Goal: Communication & Community: Answer question/provide support

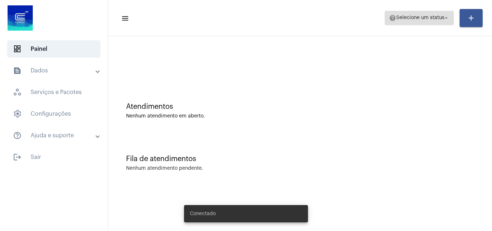
click at [424, 18] on span "Selecione um status" at bounding box center [420, 17] width 48 height 5
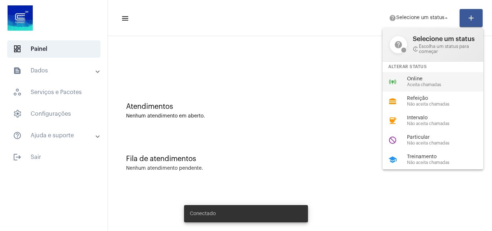
click at [418, 80] on span "Online" at bounding box center [448, 78] width 82 height 5
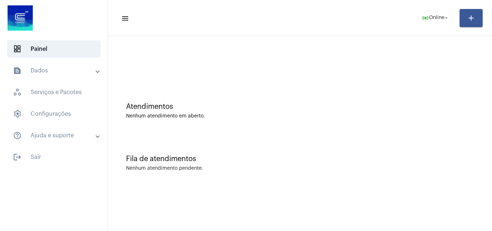
click at [41, 66] on mat-panel-title "text_snippet_outlined Dados" at bounding box center [54, 70] width 83 height 9
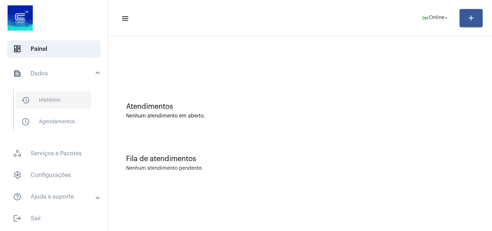
click at [51, 96] on span "history_outlined Histórico" at bounding box center [53, 100] width 76 height 17
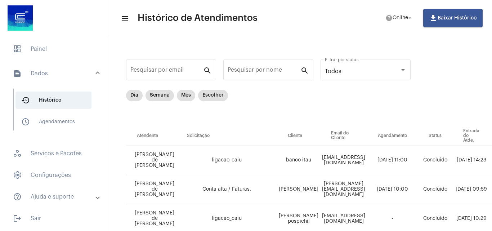
click at [90, 71] on mat-panel-title "text_snippet_outlined Dados" at bounding box center [54, 73] width 83 height 9
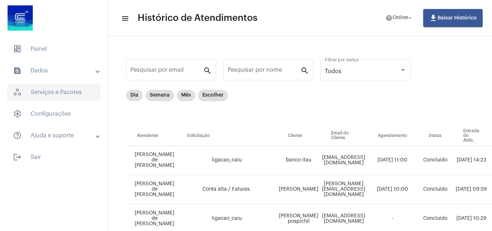
click at [54, 92] on span "workspaces_outlined Serviços e Pacotes" at bounding box center [53, 92] width 93 height 17
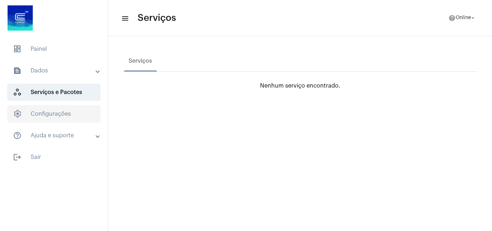
click at [58, 110] on span "settings Configurações" at bounding box center [53, 113] width 93 height 17
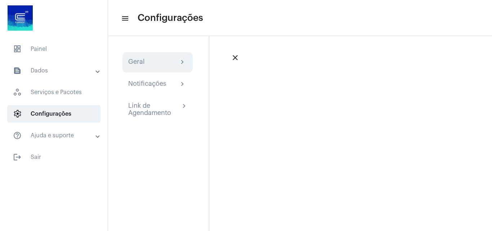
click at [153, 64] on div "Geral chevron_right" at bounding box center [157, 62] width 59 height 9
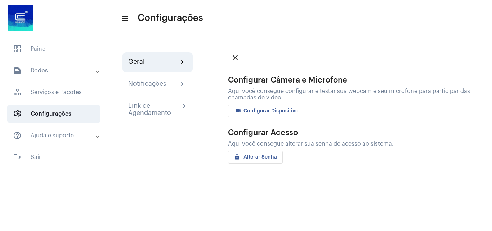
click at [270, 110] on span "videocam Configurar Dispositivo" at bounding box center [266, 110] width 65 height 5
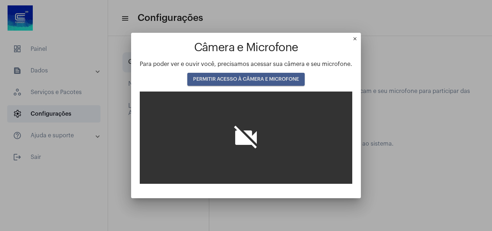
click at [244, 77] on span "PERMITIR ACESSO À CÂMERA E MICROFONE" at bounding box center [246, 79] width 106 height 5
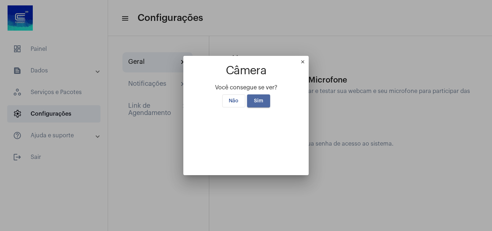
click at [254, 98] on span "Sim" at bounding box center [258, 100] width 9 height 5
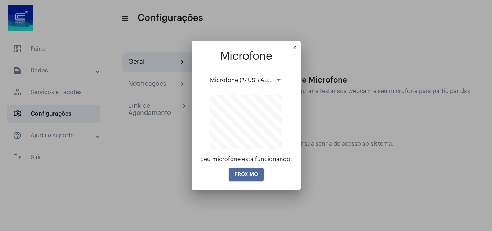
click at [246, 178] on button "PRÓXIMO" at bounding box center [246, 174] width 35 height 13
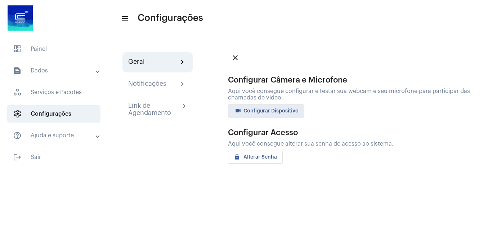
click at [236, 57] on mat-icon "close" at bounding box center [235, 57] width 9 height 9
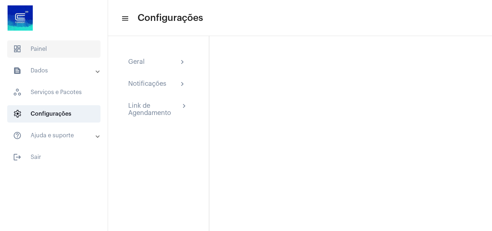
click at [26, 57] on span "dashboard Painel" at bounding box center [53, 48] width 93 height 17
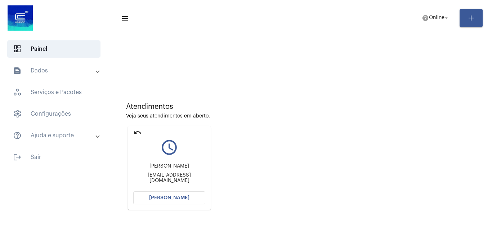
click at [178, 198] on span "[PERSON_NAME]" at bounding box center [169, 197] width 40 height 5
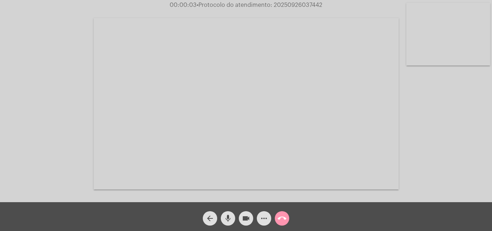
click at [445, 157] on div "Acessando Câmera e Microfone..." at bounding box center [246, 103] width 491 height 202
click at [461, 164] on div "Acessando Câmera e Microfone..." at bounding box center [246, 103] width 491 height 202
click at [378, 168] on video at bounding box center [246, 104] width 305 height 172
click at [299, 220] on div "arrow_back mic videocam more_horiz call_end" at bounding box center [246, 216] width 492 height 29
click at [310, 219] on div "arrow_back mic videocam more_horiz call_end" at bounding box center [246, 216] width 492 height 29
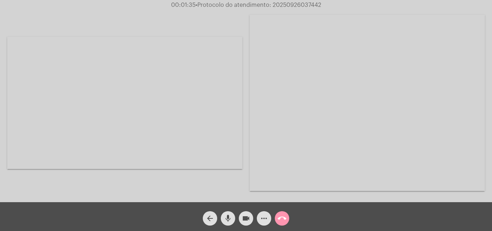
click at [310, 219] on div "arrow_back mic videocam more_horiz call_end" at bounding box center [246, 216] width 492 height 29
click at [333, 215] on div "arrow_back mic videocam more_horiz call_end" at bounding box center [246, 216] width 492 height 29
click at [303, 213] on div "arrow_back mic videocam more_horiz call_end" at bounding box center [246, 216] width 492 height 29
click at [83, 226] on div "arrow_back mic videocam more_horiz call_end" at bounding box center [246, 216] width 492 height 29
click at [305, 213] on div "arrow_back mic videocam more_horiz call_end" at bounding box center [246, 216] width 492 height 29
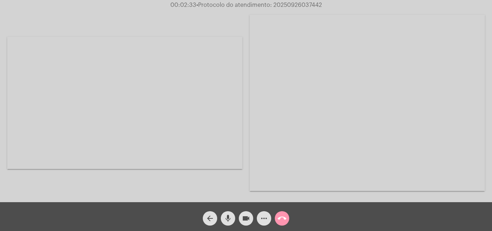
drag, startPoint x: 273, startPoint y: 7, endPoint x: 323, endPoint y: 1, distance: 50.4
click at [323, 1] on span "00:02:33 • Protocolo do atendimento: 20250926037442" at bounding box center [246, 4] width 157 height 7
click at [282, 215] on mat-icon "call_end" at bounding box center [282, 218] width 9 height 9
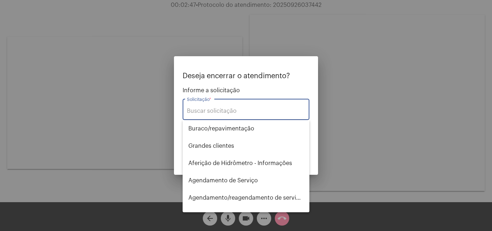
click at [221, 110] on input "Solicitação *" at bounding box center [246, 111] width 118 height 6
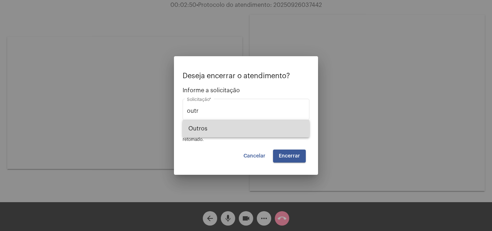
click at [197, 126] on span "Outros" at bounding box center [245, 128] width 115 height 17
type input "Outros"
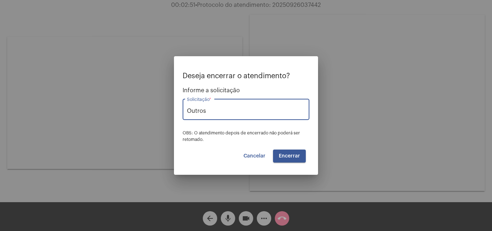
click at [287, 158] on span "Encerrar" at bounding box center [289, 156] width 21 height 5
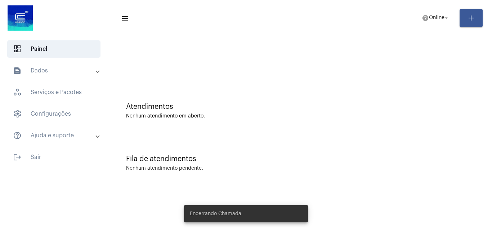
click at [435, 26] on mat-toolbar-row "menu help Online arrow_drop_down add" at bounding box center [300, 17] width 384 height 23
click at [434, 17] on span "Online" at bounding box center [436, 17] width 15 height 5
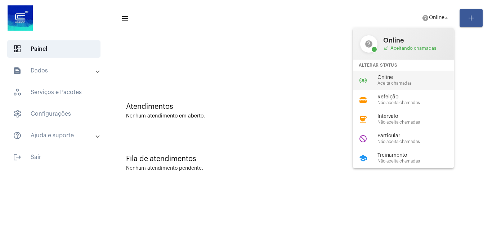
click at [397, 79] on span "Online" at bounding box center [419, 77] width 82 height 5
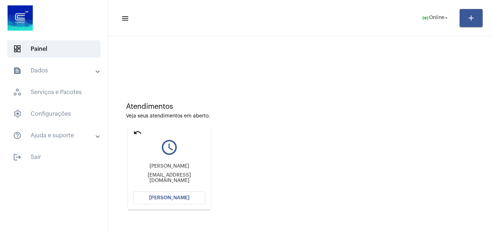
click at [168, 195] on span "[PERSON_NAME]" at bounding box center [169, 197] width 40 height 5
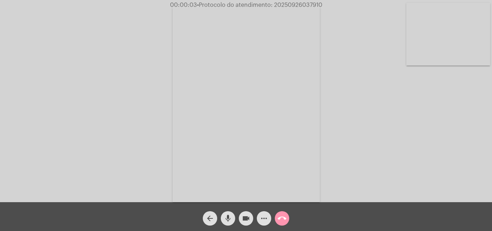
click at [452, 151] on div "Acessando Câmera e Microfone..." at bounding box center [246, 103] width 491 height 202
click at [82, 167] on div "Acessando Câmera e Microfone..." at bounding box center [246, 103] width 491 height 202
click at [263, 219] on mat-icon "more_horiz" at bounding box center [264, 218] width 9 height 9
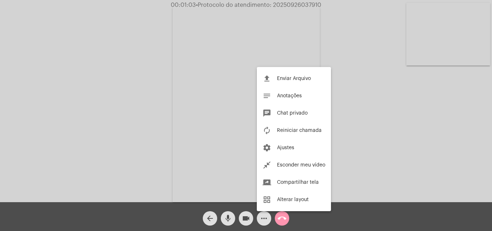
click at [366, 169] on div at bounding box center [246, 115] width 492 height 231
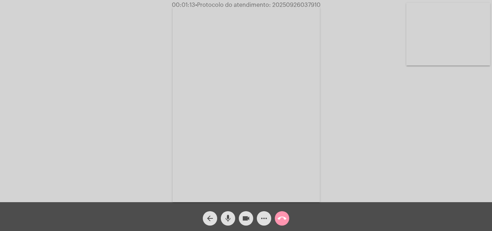
click at [265, 220] on mat-icon "more_horiz" at bounding box center [264, 218] width 9 height 9
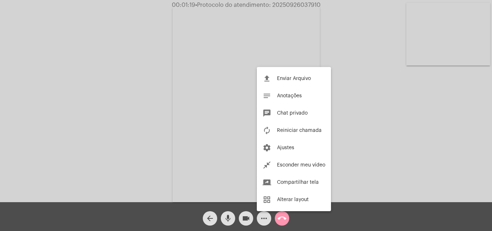
click at [352, 46] on div at bounding box center [246, 115] width 492 height 231
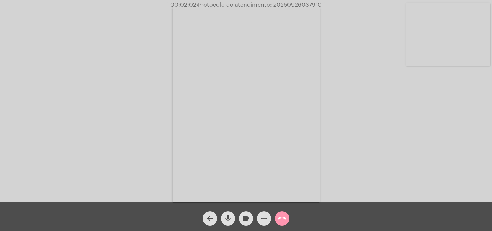
click at [456, 151] on div "Acessando Câmera e Microfone..." at bounding box center [246, 103] width 491 height 202
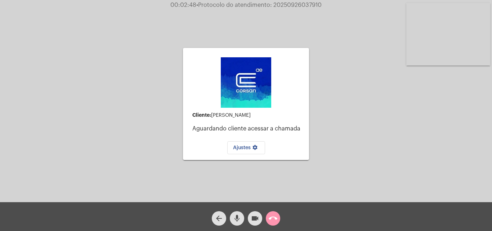
click at [271, 217] on mat-icon "call_end" at bounding box center [273, 218] width 9 height 9
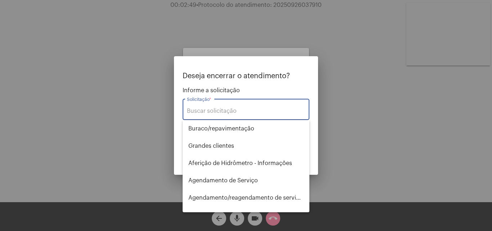
click at [212, 112] on input "Solicitação *" at bounding box center [246, 111] width 118 height 6
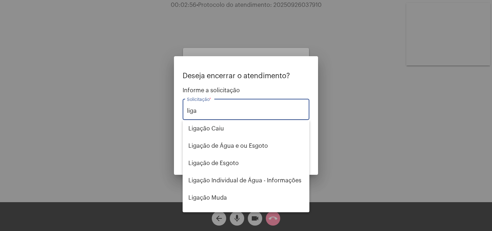
type input "liga"
click at [125, 122] on div at bounding box center [246, 115] width 492 height 231
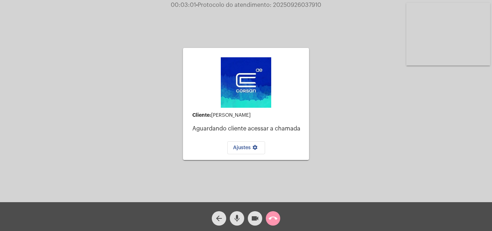
click at [238, 219] on mat-icon "mic" at bounding box center [237, 218] width 9 height 9
click at [233, 219] on mat-icon "mic_off" at bounding box center [237, 218] width 9 height 9
click at [273, 219] on mat-icon "call_end" at bounding box center [273, 218] width 9 height 9
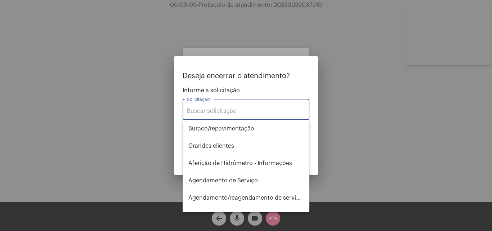
click at [226, 111] on input "Solicitação *" at bounding box center [246, 111] width 118 height 6
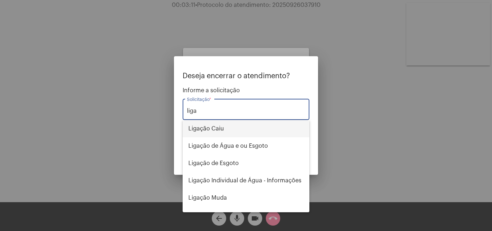
click at [207, 129] on span "Ligação Caiu" at bounding box center [245, 128] width 115 height 17
type input "Ligação Caiu"
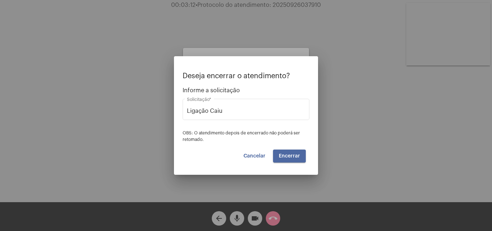
click at [285, 156] on span "Encerrar" at bounding box center [289, 156] width 21 height 5
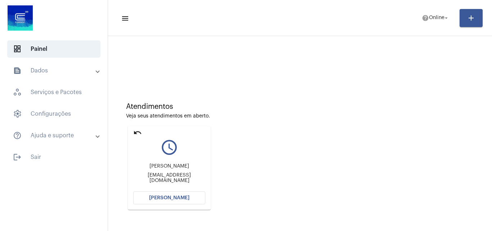
click at [137, 134] on mat-icon "undo" at bounding box center [137, 132] width 9 height 9
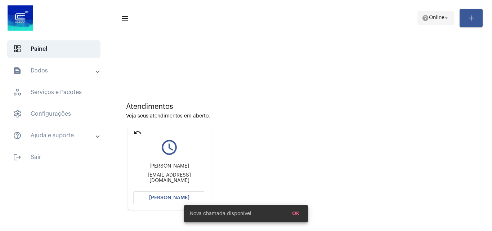
click at [441, 17] on span "Online" at bounding box center [436, 17] width 15 height 5
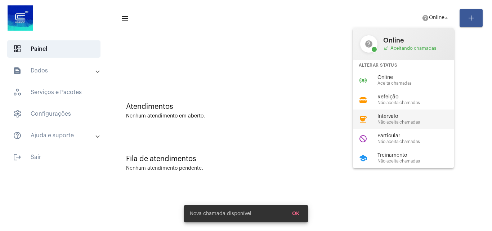
click at [396, 122] on span "Não aceita chamadas" at bounding box center [419, 122] width 82 height 5
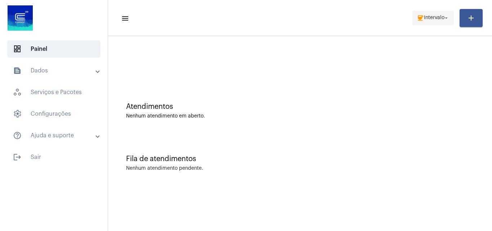
drag, startPoint x: 439, startPoint y: 11, endPoint x: 435, endPoint y: 18, distance: 7.9
click at [435, 17] on button "coffee Intervalo arrow_drop_down" at bounding box center [433, 18] width 41 height 14
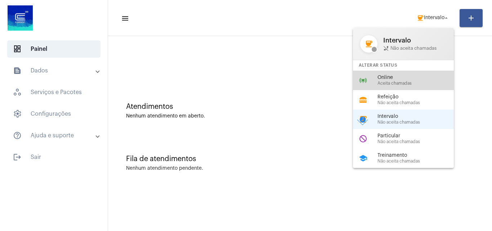
click at [398, 71] on div "online_prediction Online Aceita chamadas" at bounding box center [409, 80] width 112 height 19
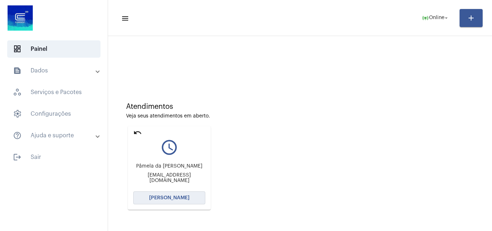
click at [165, 198] on span "[PERSON_NAME]" at bounding box center [169, 197] width 40 height 5
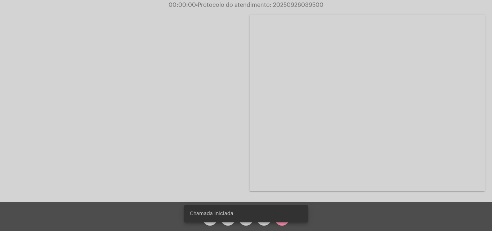
click at [492, 169] on div "Acessando Câmera e Microfone..." at bounding box center [246, 101] width 492 height 202
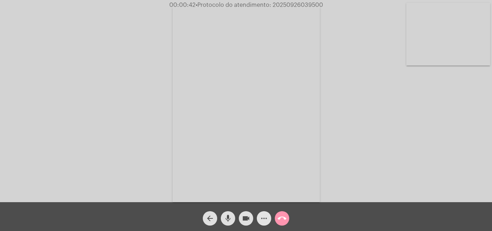
click at [267, 219] on mat-icon "more_horiz" at bounding box center [264, 218] width 9 height 9
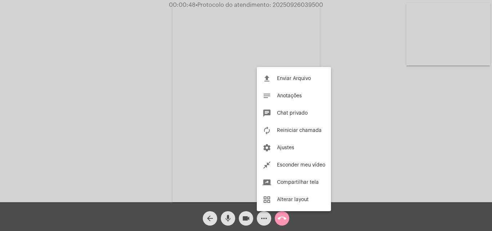
click at [344, 39] on div at bounding box center [246, 115] width 492 height 231
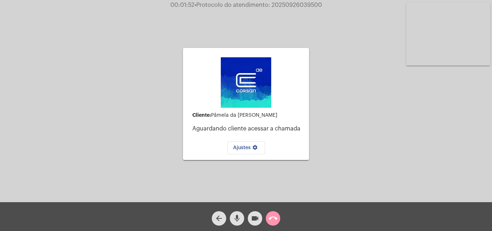
click at [216, 214] on mat-icon "arrow_back" at bounding box center [219, 218] width 9 height 9
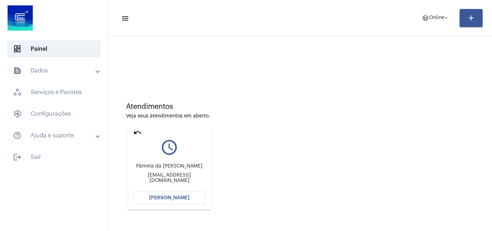
click at [168, 198] on span "[PERSON_NAME]" at bounding box center [169, 197] width 40 height 5
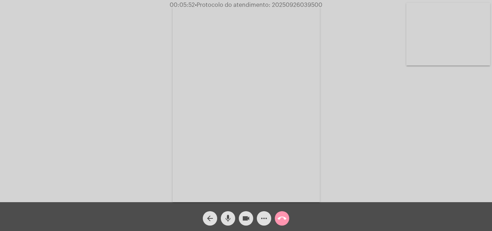
click at [261, 221] on mat-icon "more_horiz" at bounding box center [264, 218] width 9 height 9
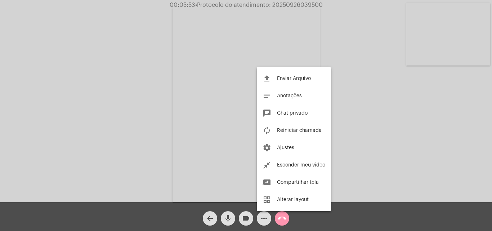
click at [355, 95] on div at bounding box center [246, 115] width 492 height 231
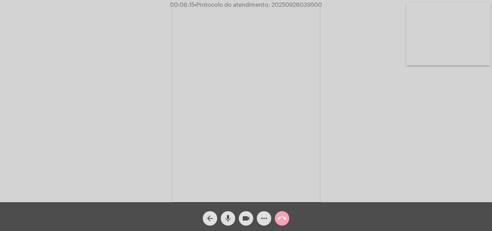
click at [281, 215] on mat-icon "call_end" at bounding box center [282, 218] width 9 height 9
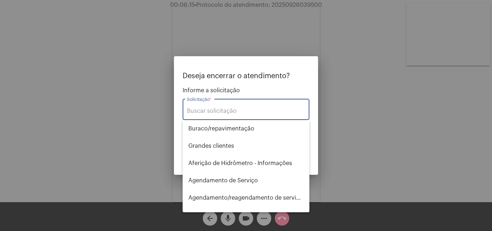
click at [220, 111] on input "Solicitação *" at bounding box center [246, 111] width 118 height 6
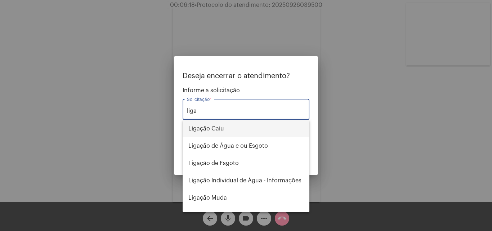
click at [222, 130] on span "Ligação Caiu" at bounding box center [245, 128] width 115 height 17
type input "Ligação Caiu"
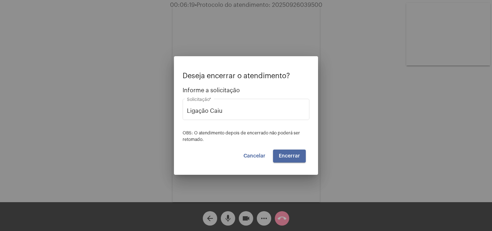
click at [287, 154] on span "Encerrar" at bounding box center [289, 156] width 21 height 5
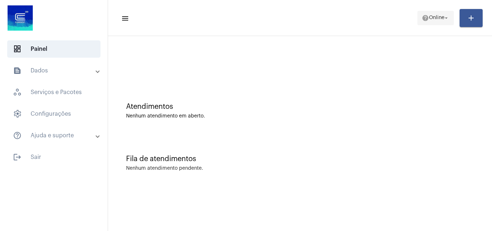
click at [432, 21] on span "help Online arrow_drop_down" at bounding box center [436, 17] width 28 height 13
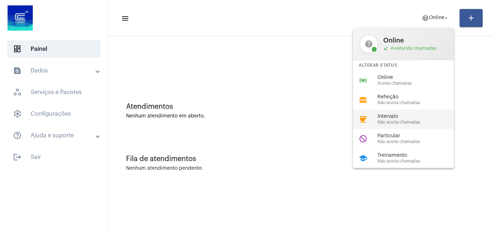
click at [387, 126] on div "coffee Intervalo Não aceita chamadas" at bounding box center [409, 119] width 112 height 19
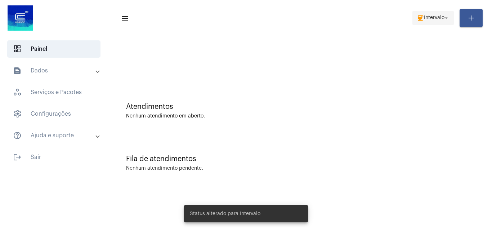
click at [433, 15] on span "Intervalo" at bounding box center [434, 17] width 21 height 5
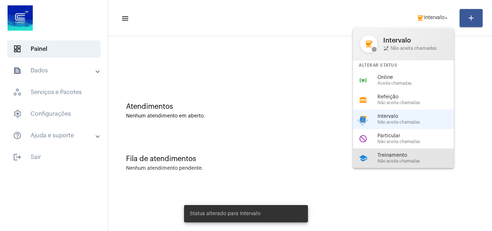
drag, startPoint x: 397, startPoint y: 156, endPoint x: 169, endPoint y: 29, distance: 261.8
click at [396, 156] on span "Treinamento" at bounding box center [419, 155] width 82 height 5
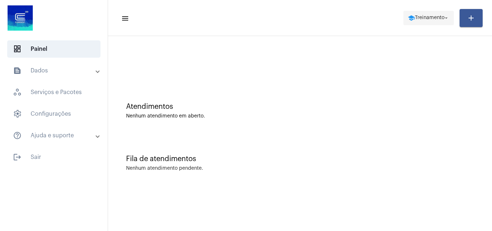
click at [428, 20] on span "Treinamento" at bounding box center [430, 17] width 30 height 5
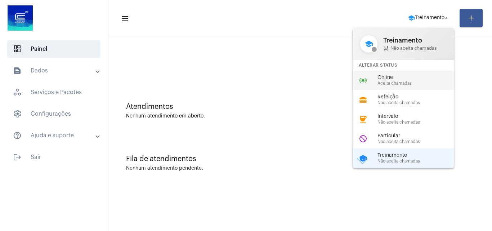
click at [384, 79] on span "Online" at bounding box center [419, 77] width 82 height 5
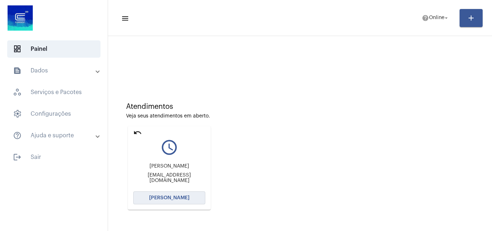
click at [170, 199] on span "[PERSON_NAME]" at bounding box center [169, 197] width 40 height 5
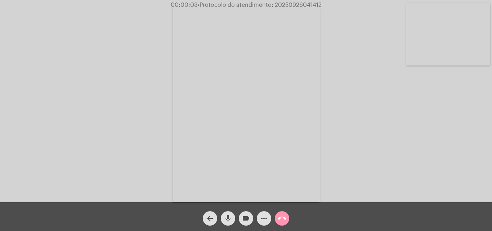
click at [472, 139] on div "Acessando Câmera e Microfone..." at bounding box center [246, 103] width 491 height 202
click at [264, 218] on mat-icon "more_horiz" at bounding box center [264, 218] width 9 height 9
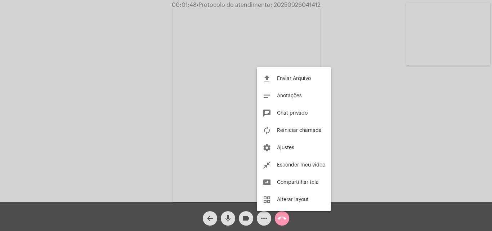
click at [352, 56] on div at bounding box center [246, 115] width 492 height 231
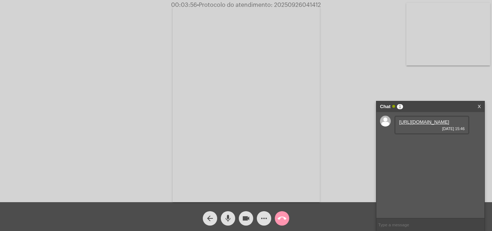
click at [422, 125] on link "https://neft-transfer-bucket.s3.amazonaws.com/temp-060882de-9b99-45a4-2df5-50d0…" at bounding box center [424, 121] width 50 height 5
click at [423, 145] on link "https://neft-transfer-bucket.s3.amazonaws.com/temp-ce7a5c69-e24e-1a23-dcd9-6350…" at bounding box center [424, 142] width 50 height 5
click at [418, 166] on link "https://neft-transfer-bucket.s3.amazonaws.com/temp-dc70c02f-be81-de57-01e5-cb78…" at bounding box center [424, 162] width 50 height 5
click at [263, 217] on mat-icon "more_horiz" at bounding box center [264, 218] width 9 height 9
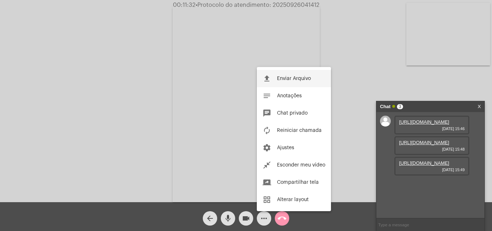
click at [288, 79] on span "Enviar Arquivo" at bounding box center [294, 78] width 34 height 5
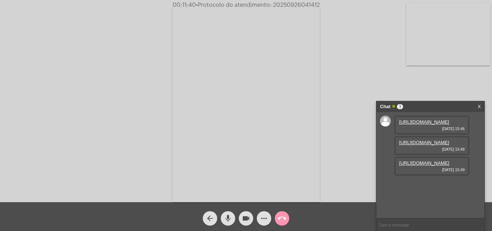
scroll to position [43, 0]
drag, startPoint x: 273, startPoint y: 5, endPoint x: 342, endPoint y: 3, distance: 68.9
click at [342, 3] on div "00:13:03 • Protocolo do atendimento: 20250926041412" at bounding box center [246, 5] width 492 height 6
click at [281, 219] on mat-icon "call_end" at bounding box center [282, 218] width 9 height 9
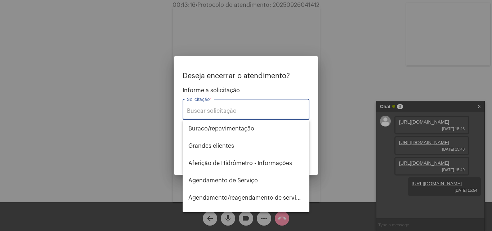
click at [213, 114] on input "Solicitação *" at bounding box center [246, 111] width 118 height 6
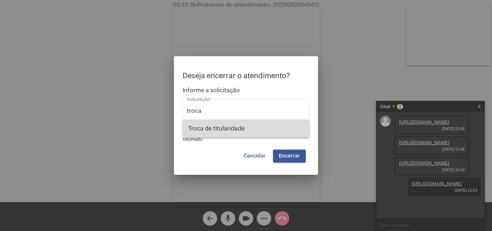
click at [207, 126] on span "Troca de titularidade" at bounding box center [245, 128] width 115 height 17
type input "Troca de titularidade"
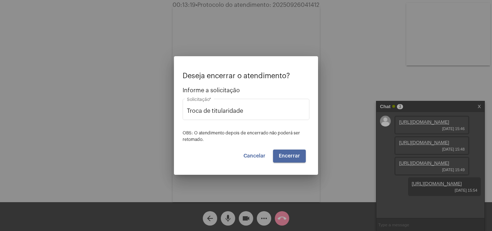
click at [300, 158] on button "Encerrar" at bounding box center [289, 156] width 33 height 13
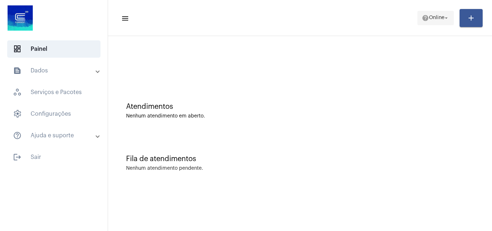
click at [435, 19] on span "Online" at bounding box center [436, 17] width 15 height 5
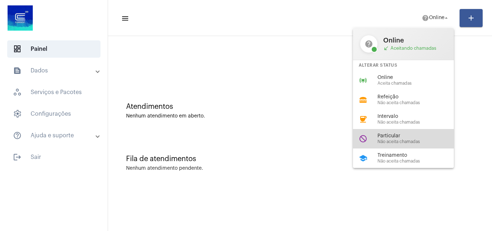
click at [396, 134] on span "Particular" at bounding box center [419, 135] width 82 height 5
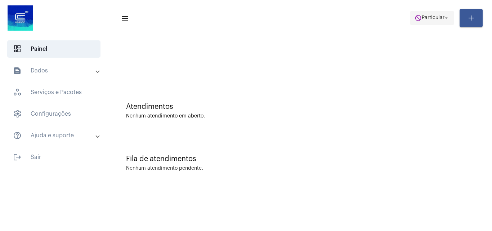
drag, startPoint x: 411, startPoint y: 16, endPoint x: 417, endPoint y: 18, distance: 6.3
click at [412, 16] on button "do_not_disturb Particular arrow_drop_down" at bounding box center [432, 18] width 44 height 14
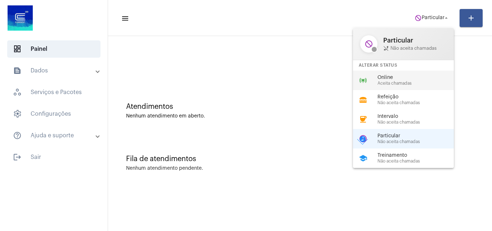
click at [392, 81] on span "Aceita chamadas" at bounding box center [419, 83] width 82 height 5
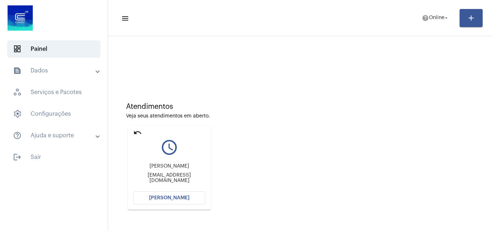
click at [171, 198] on span "[PERSON_NAME]" at bounding box center [169, 197] width 40 height 5
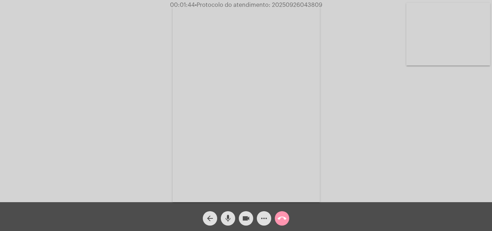
drag, startPoint x: 272, startPoint y: 5, endPoint x: 325, endPoint y: 5, distance: 53.7
click at [325, 5] on div "00:01:44 • Protocolo do atendimento: 20250926043809" at bounding box center [246, 5] width 492 height 6
click at [284, 218] on mat-icon "call_end" at bounding box center [282, 218] width 9 height 9
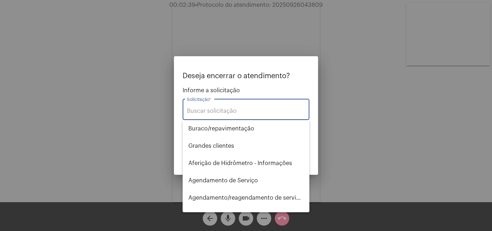
click at [210, 111] on input "Solicitação *" at bounding box center [246, 111] width 118 height 6
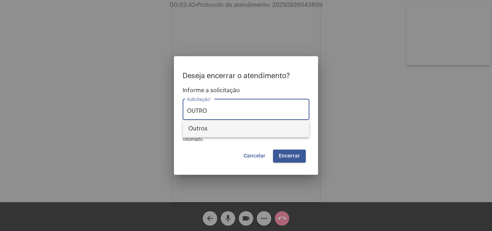
click at [209, 126] on span "Outros" at bounding box center [245, 128] width 115 height 17
type input "Outros"
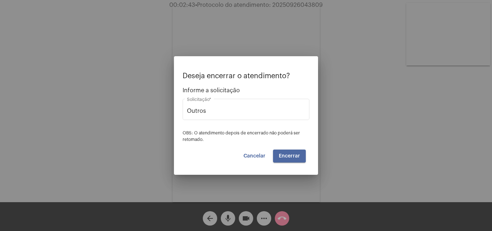
click at [278, 155] on button "Encerrar" at bounding box center [289, 156] width 33 height 13
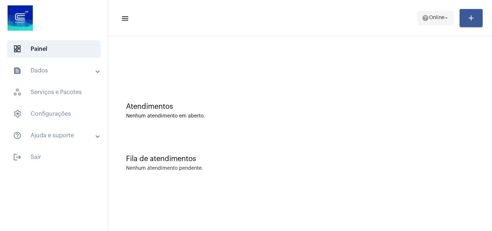
click at [422, 17] on mat-icon "help" at bounding box center [425, 17] width 7 height 7
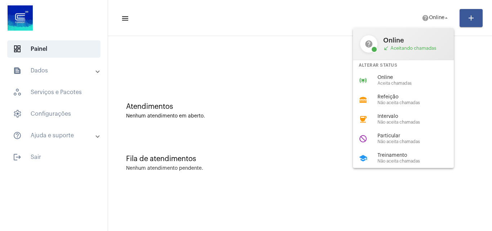
click at [283, 78] on div at bounding box center [246, 115] width 492 height 231
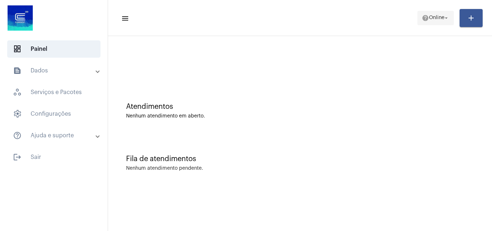
click at [422, 21] on mat-icon "help" at bounding box center [425, 17] width 7 height 7
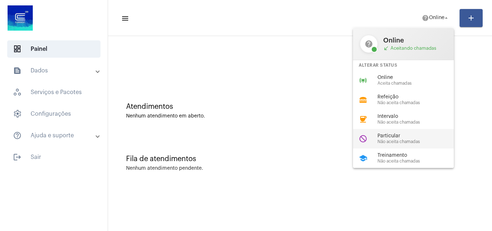
click at [399, 138] on span "Particular" at bounding box center [419, 135] width 82 height 5
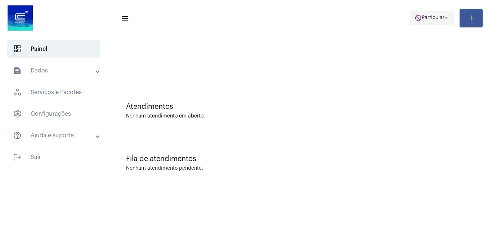
click at [425, 17] on span "Particular" at bounding box center [433, 17] width 23 height 5
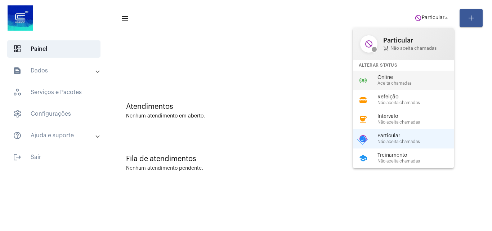
click at [386, 78] on span "Online" at bounding box center [419, 77] width 82 height 5
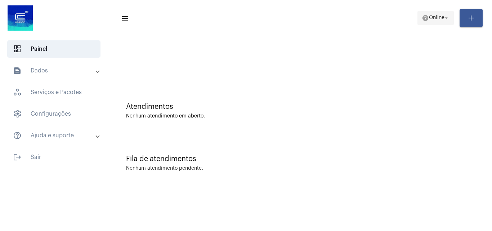
click at [440, 13] on span "help Online arrow_drop_down" at bounding box center [436, 17] width 28 height 13
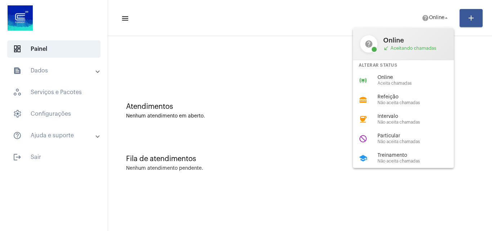
click at [42, 154] on div at bounding box center [246, 115] width 492 height 231
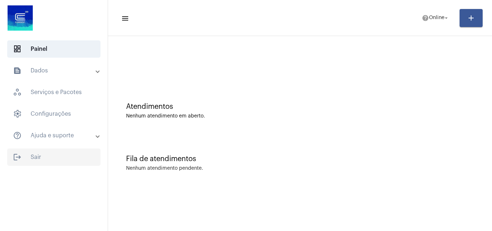
click at [39, 156] on span "logout Sair" at bounding box center [53, 156] width 93 height 17
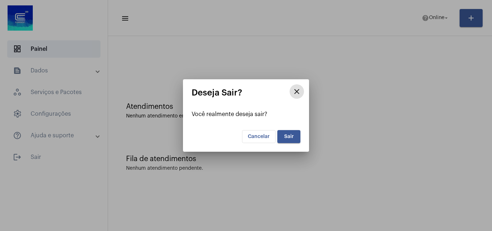
click at [295, 135] on button "Sair" at bounding box center [288, 136] width 23 height 13
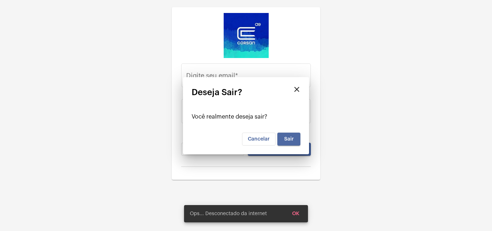
type input "gustavo.alexandre@operacaocorsan.com.br"
